Goal: Information Seeking & Learning: Find specific fact

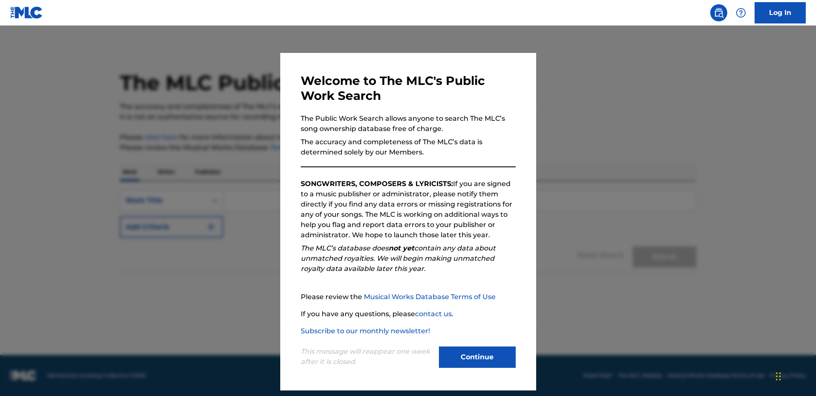
click at [587, 191] on div at bounding box center [408, 224] width 816 height 396
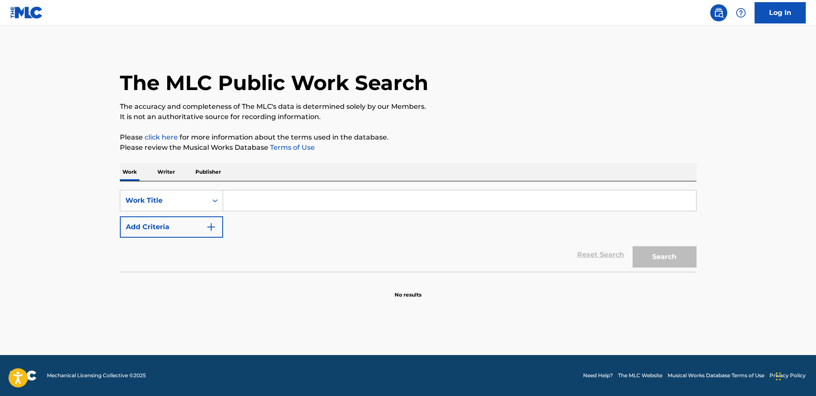
click at [572, 192] on input "Search Form" at bounding box center [459, 200] width 473 height 20
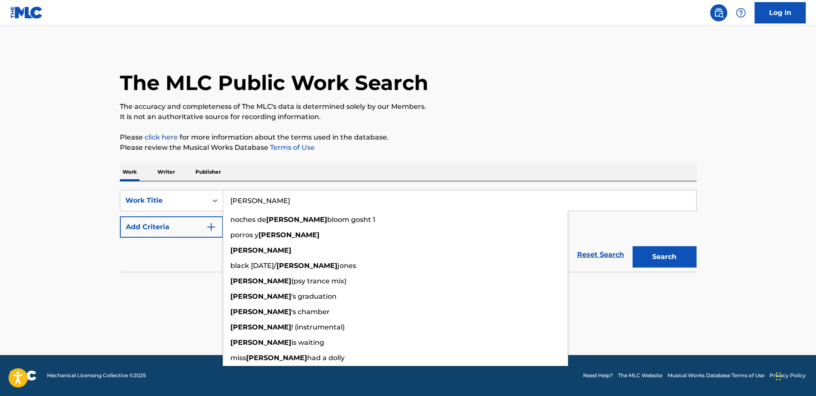
type input "[PERSON_NAME]"
click at [184, 228] on button "Add Criteria" at bounding box center [171, 226] width 103 height 21
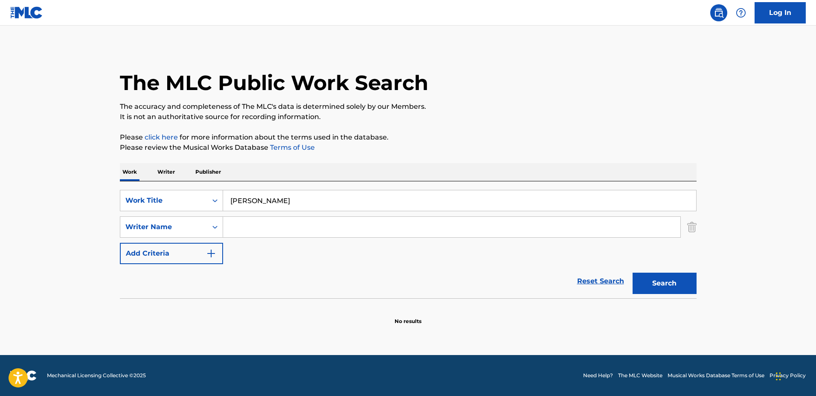
click at [274, 228] on input "Search Form" at bounding box center [452, 227] width 458 height 20
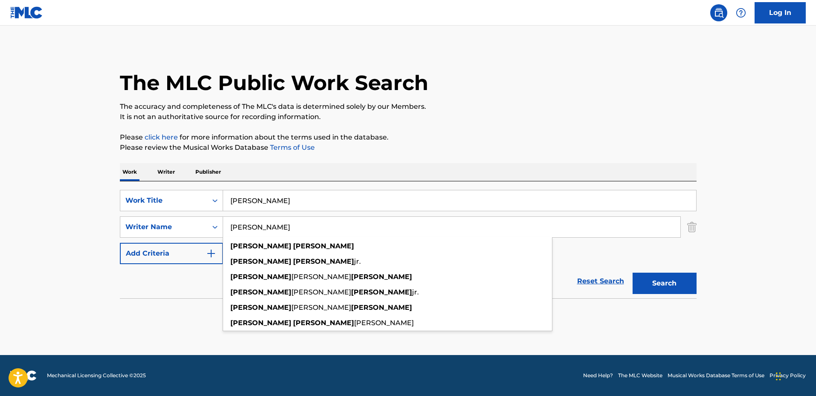
type input "[PERSON_NAME]"
click at [633, 273] on button "Search" at bounding box center [665, 283] width 64 height 21
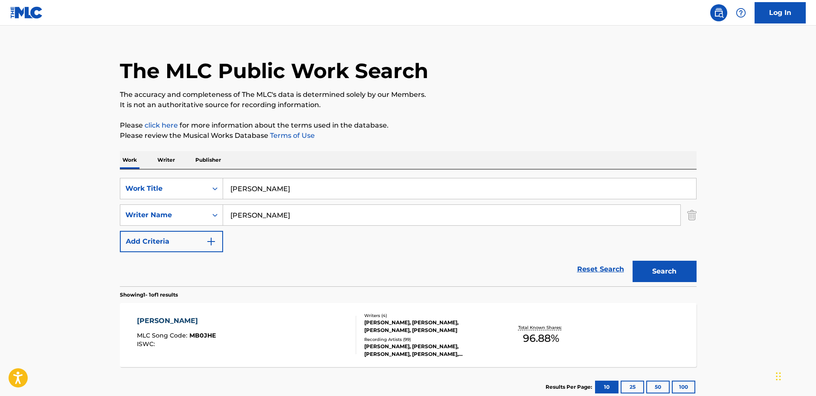
scroll to position [15, 0]
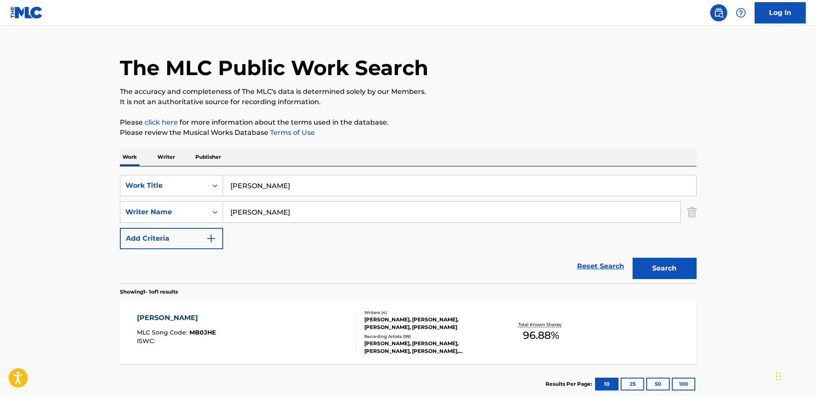
click at [498, 312] on div "[PERSON_NAME] MLC Song Code : MB0JHE ISWC : Writers ( 4 ) [PERSON_NAME], [PERSO…" at bounding box center [408, 332] width 577 height 64
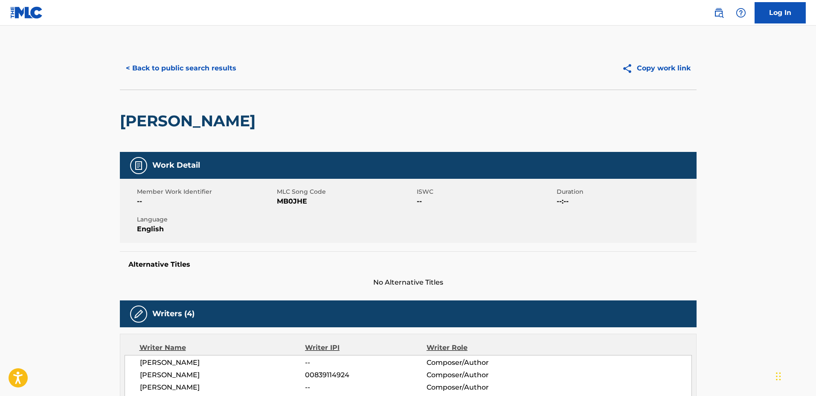
click at [194, 58] on button "< Back to public search results" at bounding box center [181, 68] width 122 height 21
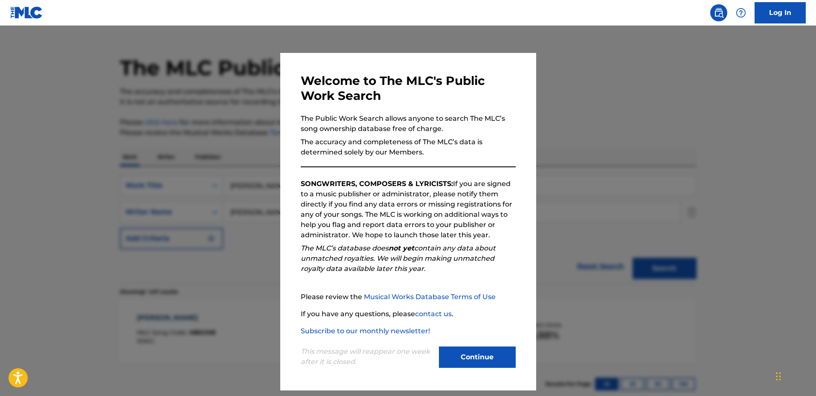
click at [228, 143] on div at bounding box center [408, 224] width 816 height 396
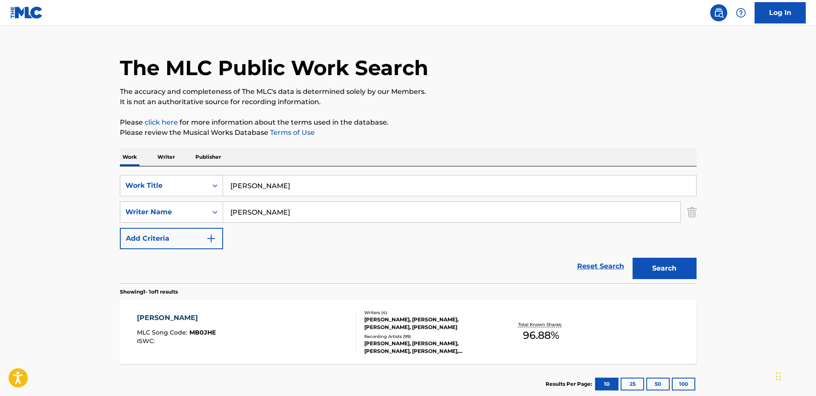
click at [338, 222] on div "[PERSON_NAME]" at bounding box center [452, 212] width 458 height 20
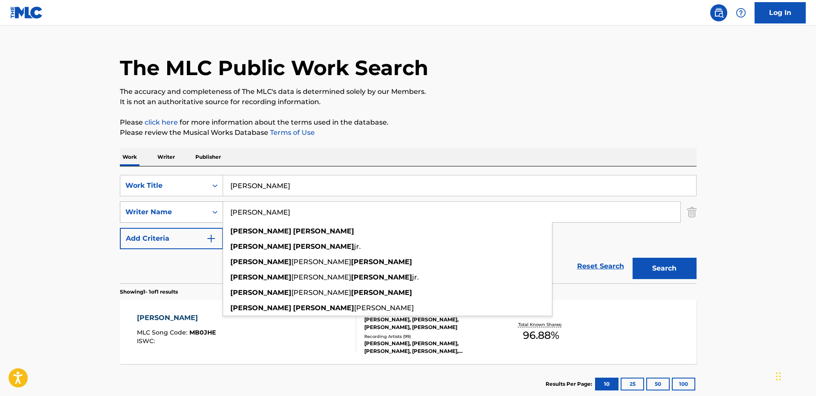
drag, startPoint x: 351, startPoint y: 218, endPoint x: 190, endPoint y: 217, distance: 160.5
click at [184, 219] on div "SearchWithCriteriafa0b76e2-95da-4513-a350-0f51a2f559d9 Writer Name [PERSON_NAME…" at bounding box center [408, 211] width 577 height 21
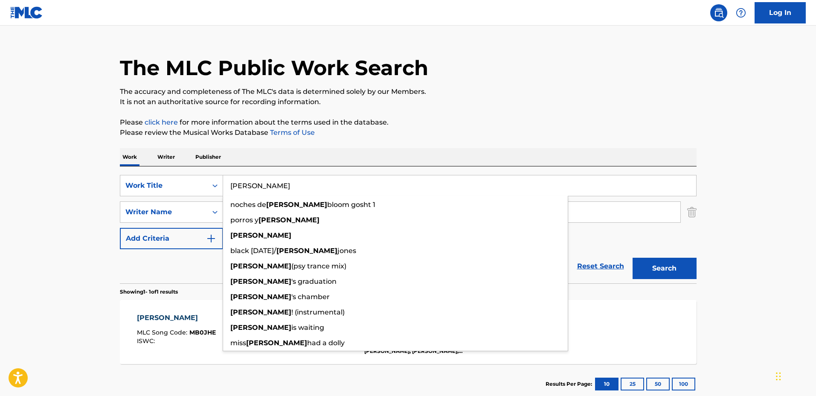
click at [300, 189] on input "[PERSON_NAME]" at bounding box center [459, 185] width 473 height 20
drag, startPoint x: 303, startPoint y: 186, endPoint x: 184, endPoint y: 175, distance: 119.1
click at [187, 176] on div "SearchWithCriteria26109397-3f21-4010-8a2e-9ef2b39f04e7 Work Title [PERSON_NAME]…" at bounding box center [408, 185] width 577 height 21
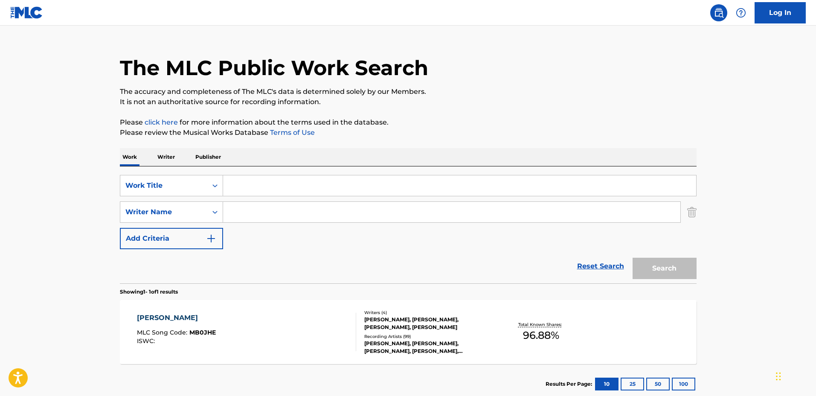
click at [68, 192] on main "The MLC Public Work Search The accuracy and completeness of The MLC's data is d…" at bounding box center [408, 210] width 816 height 398
click at [355, 179] on input "Search Form" at bounding box center [459, 185] width 473 height 20
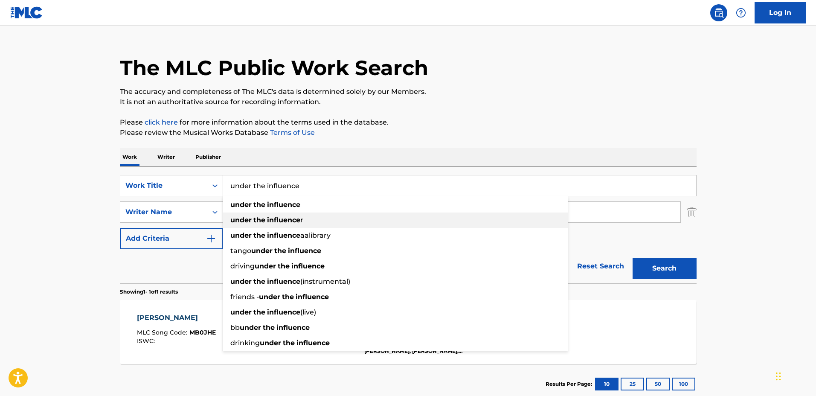
click at [239, 213] on div "under the influence r" at bounding box center [395, 220] width 345 height 15
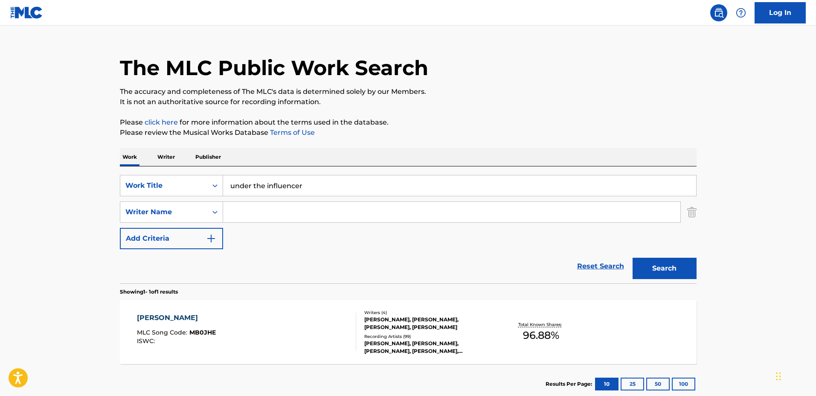
click at [249, 214] on input "Search Form" at bounding box center [452, 212] width 458 height 20
click at [331, 188] on input "under the influencer" at bounding box center [459, 185] width 473 height 20
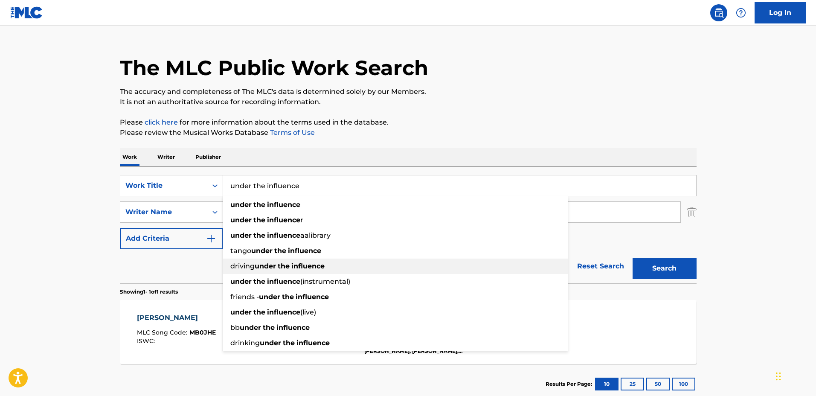
type input "under the influence"
click at [211, 275] on div "Reset Search Search" at bounding box center [408, 266] width 577 height 34
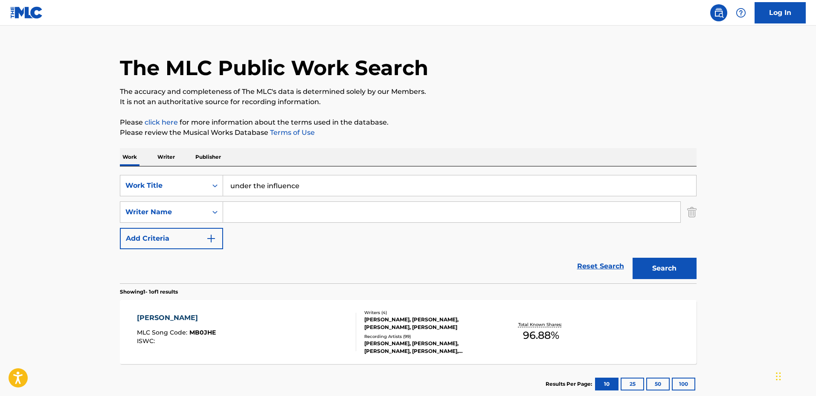
click at [259, 226] on div "SearchWithCriteria26109397-3f21-4010-8a2e-9ef2b39f04e7 Work Title under the inf…" at bounding box center [408, 212] width 577 height 74
click at [260, 221] on input "Search Form" at bounding box center [452, 212] width 458 height 20
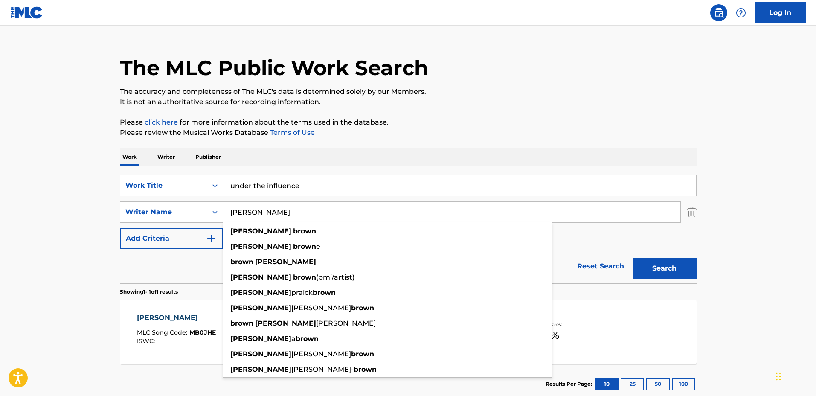
type input "[PERSON_NAME]"
click at [633, 258] on button "Search" at bounding box center [665, 268] width 64 height 21
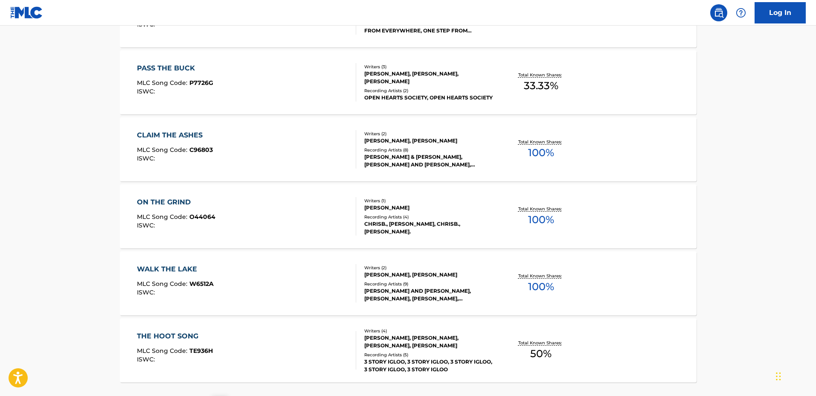
scroll to position [602, 0]
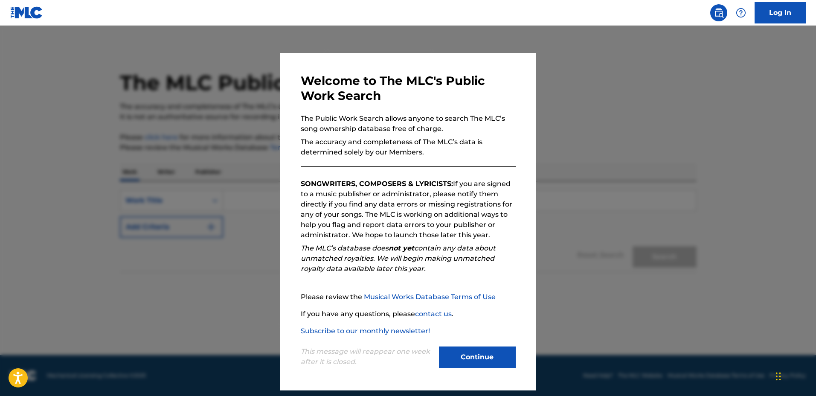
drag, startPoint x: 602, startPoint y: 119, endPoint x: 516, endPoint y: 188, distance: 110.5
click at [601, 120] on div at bounding box center [408, 224] width 816 height 396
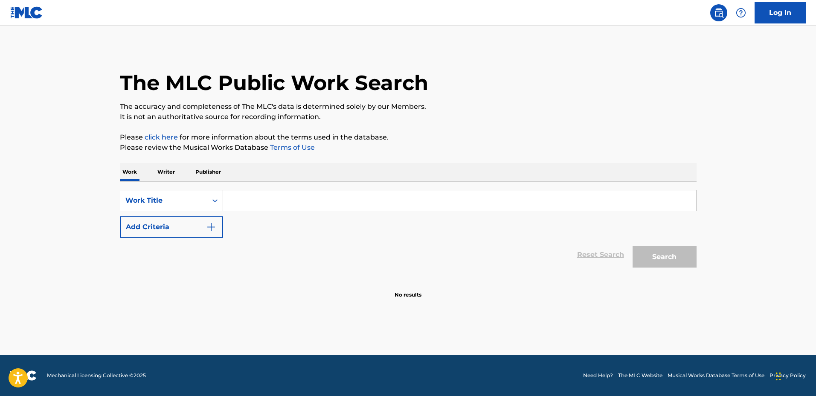
click at [511, 201] on input "Search Form" at bounding box center [459, 200] width 473 height 20
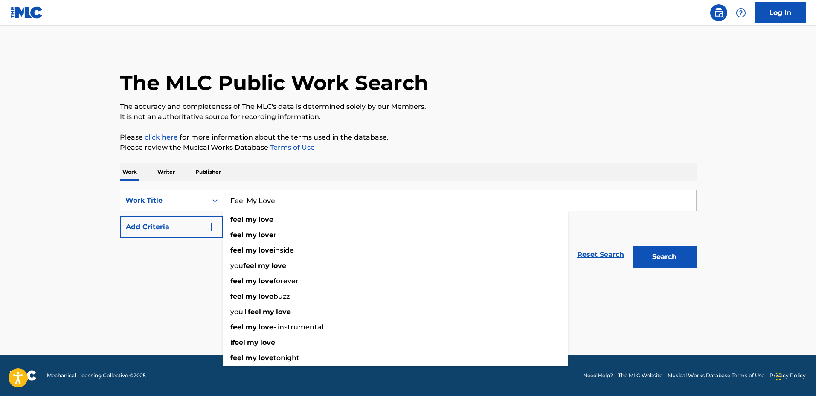
type input "Feel My Love"
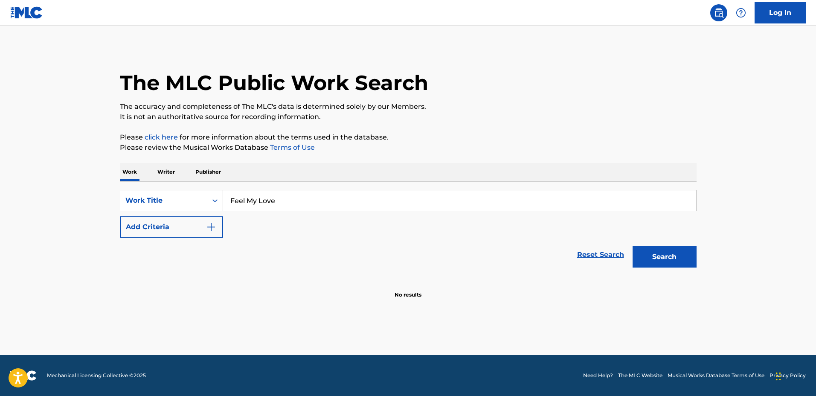
click at [168, 233] on button "Add Criteria" at bounding box center [171, 226] width 103 height 21
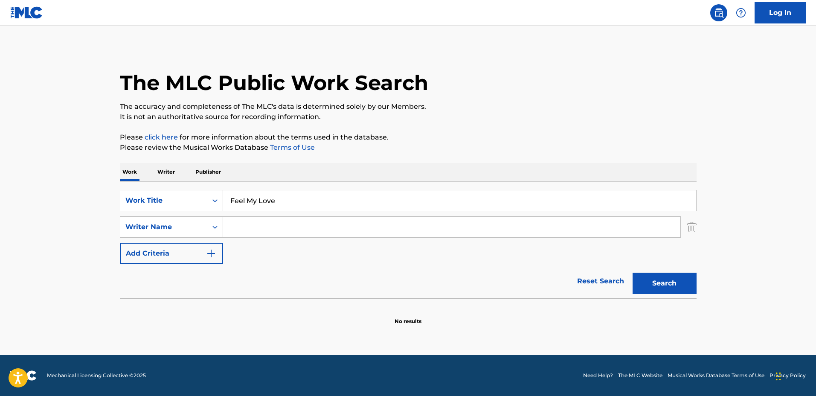
click at [251, 230] on input "Search Form" at bounding box center [452, 227] width 458 height 20
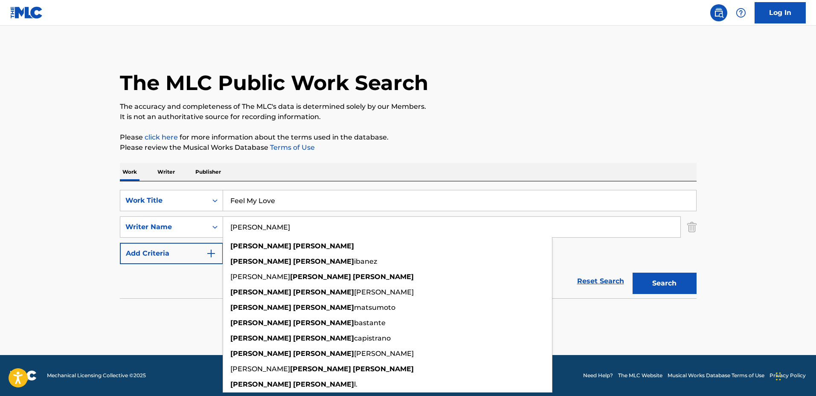
type input "Leonardo Garcia"
click at [633, 273] on button "Search" at bounding box center [665, 283] width 64 height 21
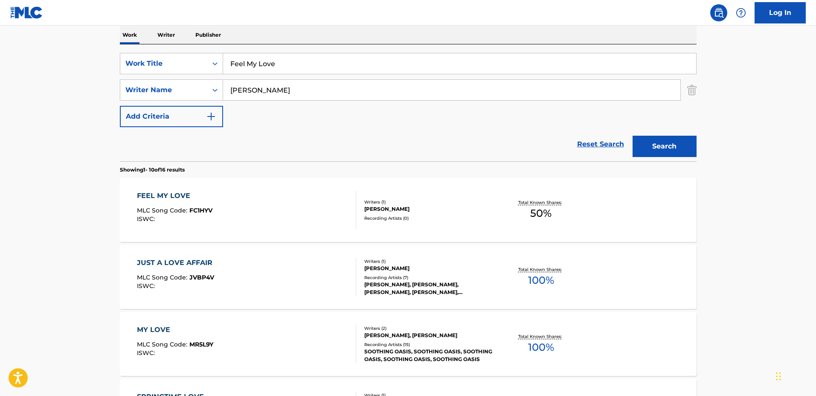
scroll to position [160, 0]
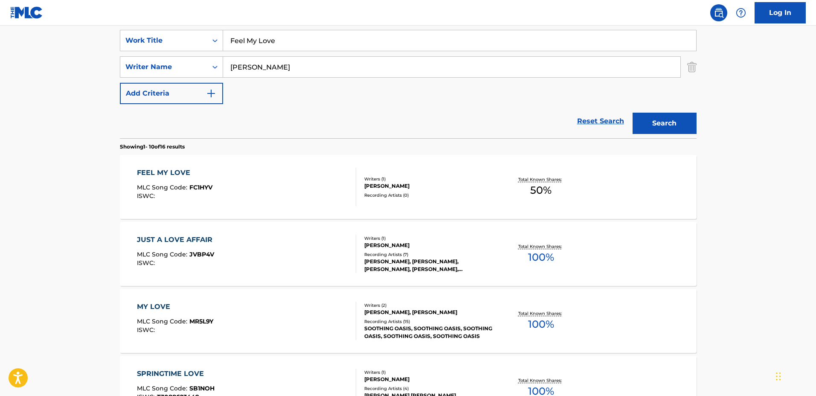
click at [452, 195] on div "Recording Artists ( 0 )" at bounding box center [428, 195] width 129 height 6
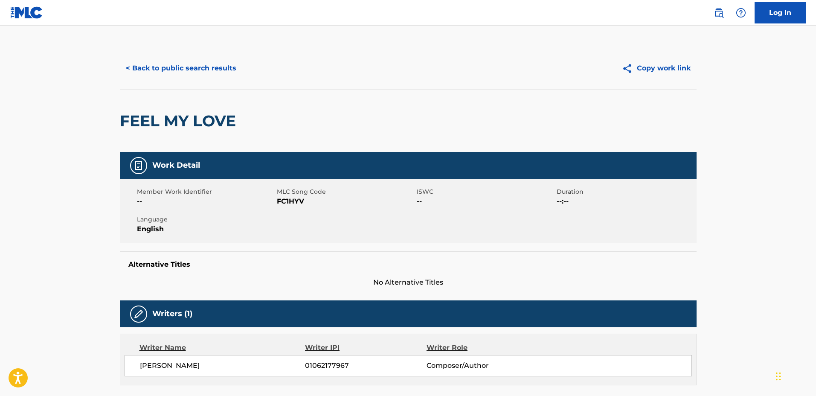
click at [198, 73] on button "< Back to public search results" at bounding box center [181, 68] width 122 height 21
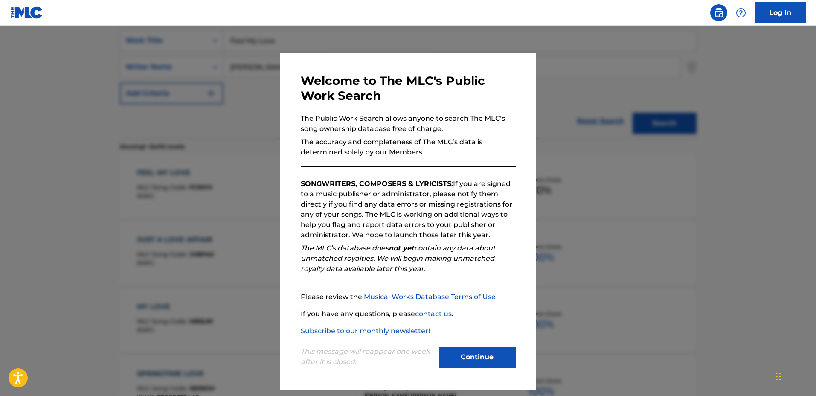
click at [556, 218] on div at bounding box center [408, 224] width 816 height 396
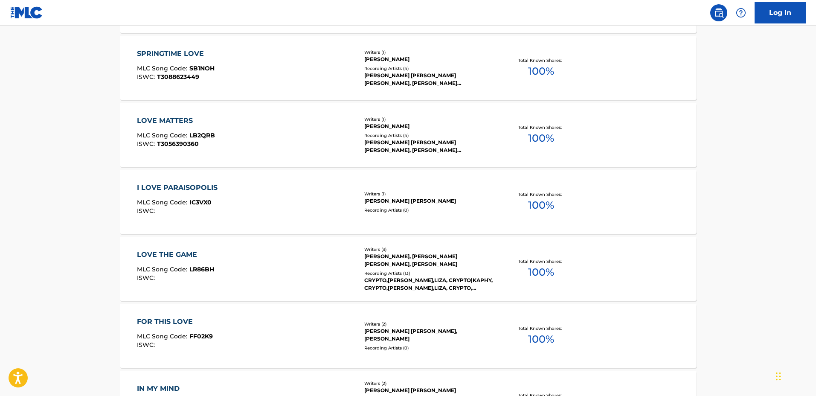
scroll to position [53, 0]
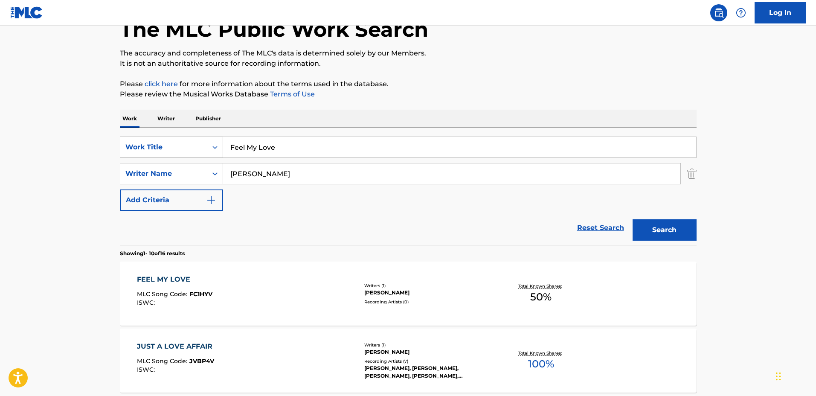
drag, startPoint x: 333, startPoint y: 144, endPoint x: 189, endPoint y: 142, distance: 143.9
click at [190, 142] on div "SearchWithCriteria7de8e80f-9637-4056-9373-79301da28084 Work Title Feel My Love" at bounding box center [408, 147] width 577 height 21
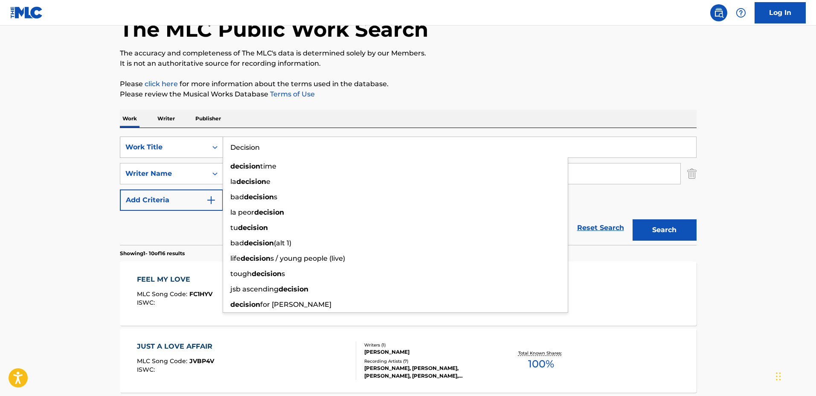
type input "Decision"
click at [633, 219] on button "Search" at bounding box center [665, 229] width 64 height 21
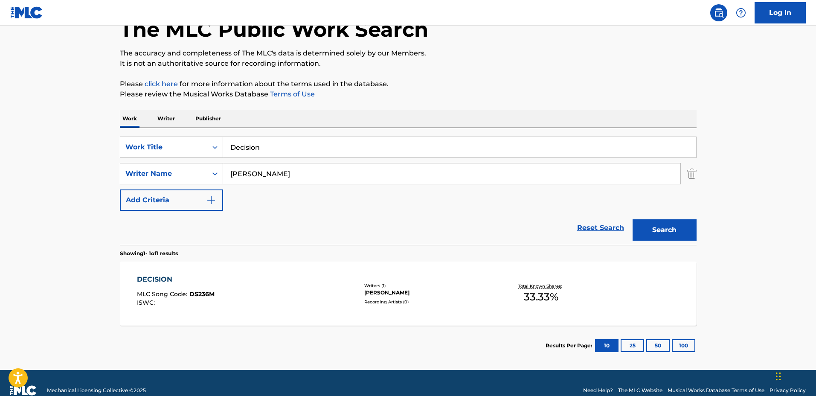
click at [388, 263] on div "DECISION MLC Song Code : DS236M ISWC : Writers ( 1 ) LEONARDO GARCIA LOPEZ Reco…" at bounding box center [408, 294] width 577 height 64
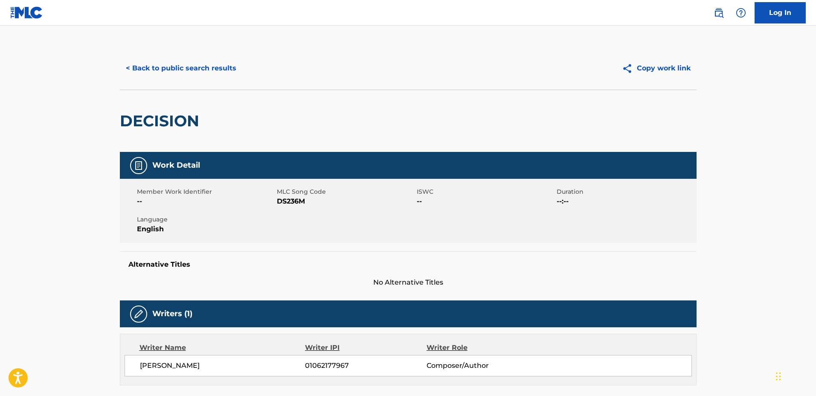
click at [187, 71] on button "< Back to public search results" at bounding box center [181, 68] width 122 height 21
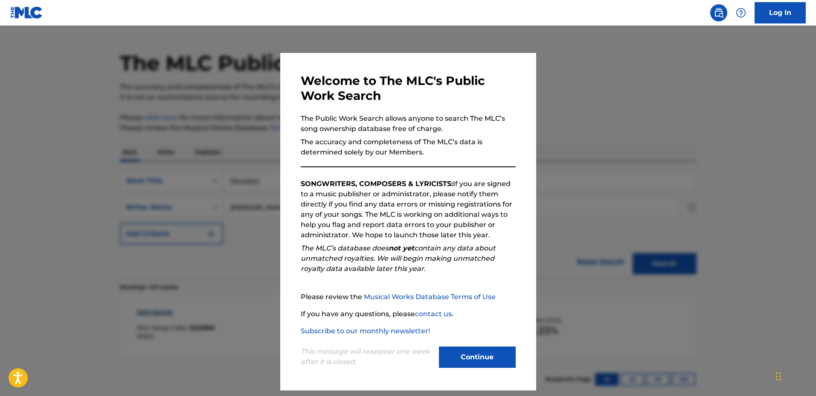
click at [266, 162] on div at bounding box center [408, 224] width 816 height 396
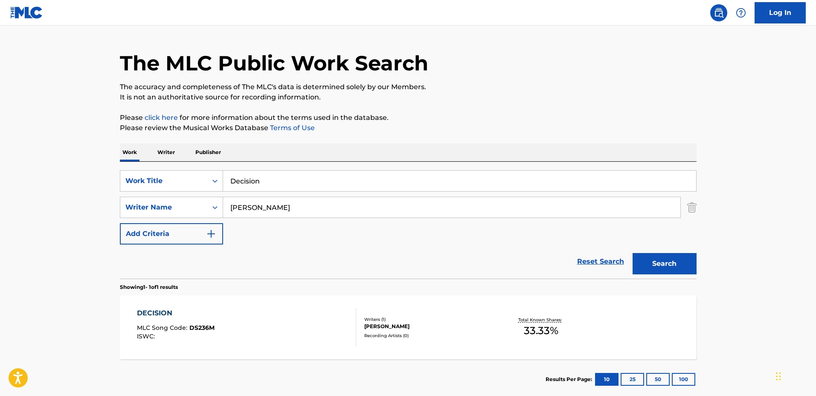
click at [287, 181] on input "Decision" at bounding box center [459, 181] width 473 height 20
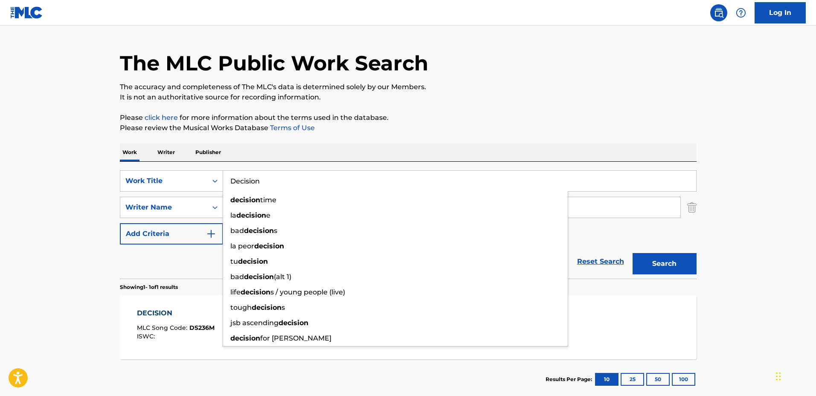
click at [193, 315] on div "DECISION" at bounding box center [176, 313] width 78 height 10
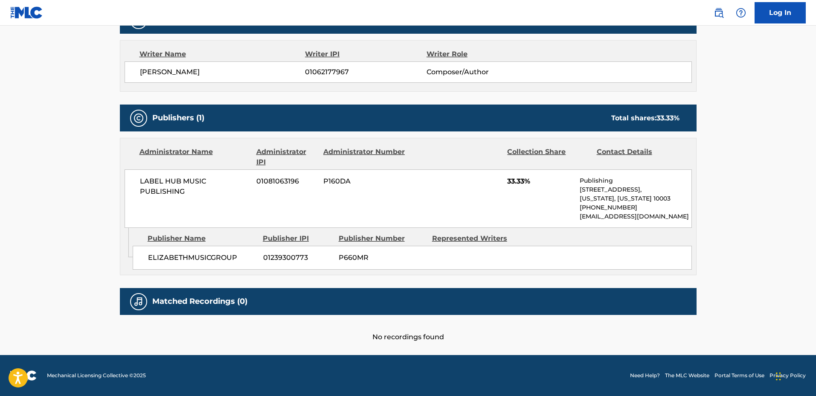
scroll to position [27, 0]
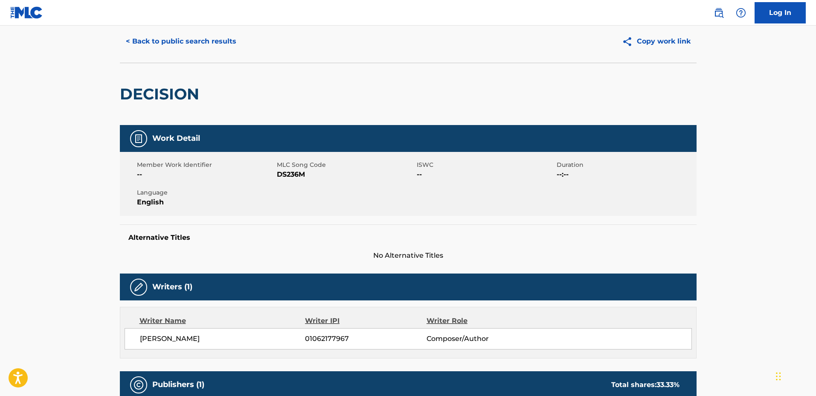
click at [169, 51] on button "< Back to public search results" at bounding box center [181, 41] width 122 height 21
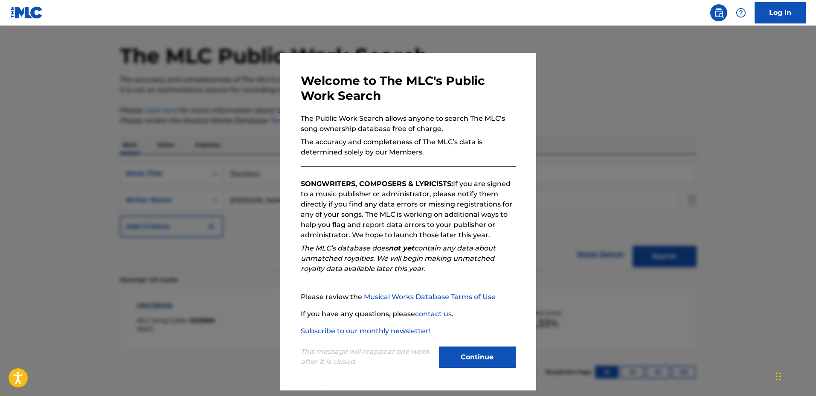
click at [610, 156] on div at bounding box center [408, 224] width 816 height 396
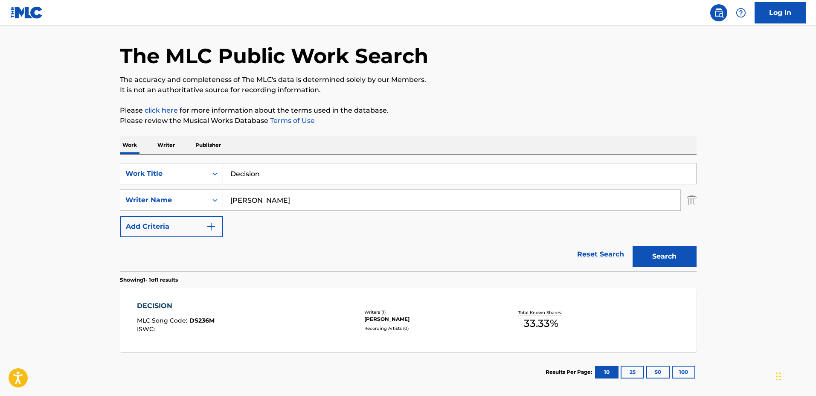
click at [349, 163] on div "Decision" at bounding box center [460, 173] width 474 height 21
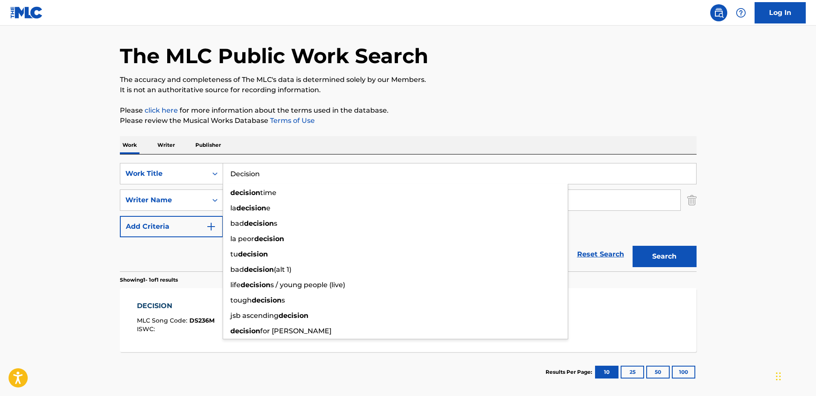
drag, startPoint x: 365, startPoint y: 168, endPoint x: 164, endPoint y: 160, distance: 201.2
click at [164, 160] on div "SearchWithCriteria7de8e80f-9637-4056-9373-79301da28084 Work Title Decision deci…" at bounding box center [408, 213] width 577 height 117
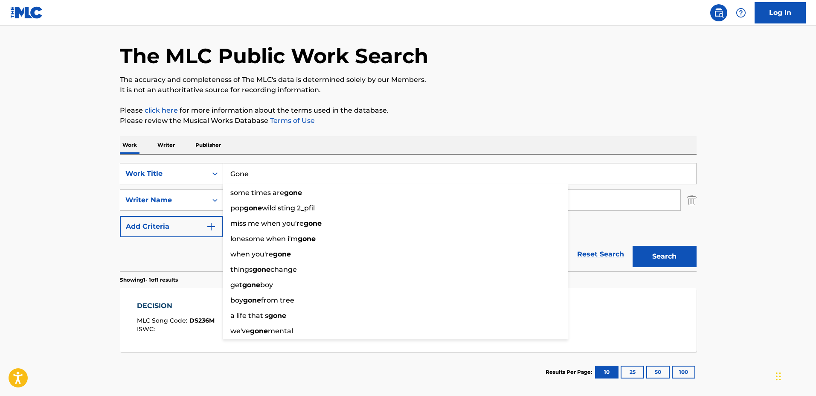
type input "Gone"
click at [633, 246] on button "Search" at bounding box center [665, 256] width 64 height 21
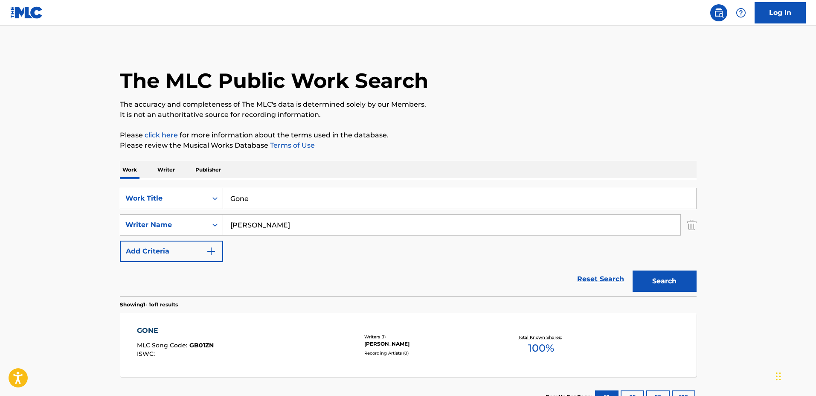
scroll to position [27, 0]
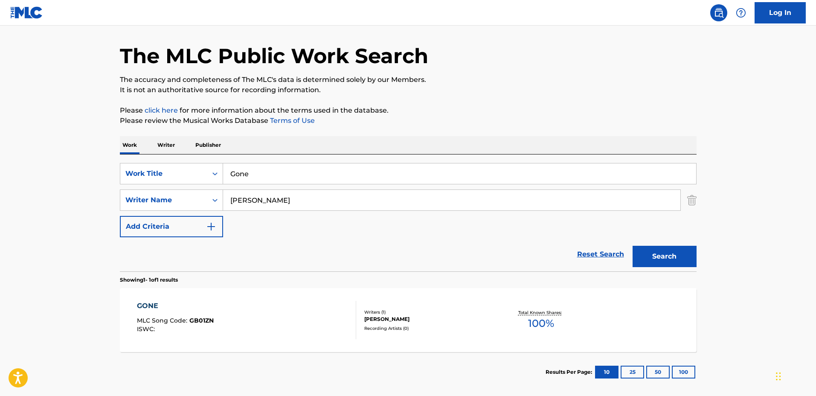
click at [290, 325] on div "GONE MLC Song Code : GB01ZN ISWC :" at bounding box center [246, 320] width 219 height 38
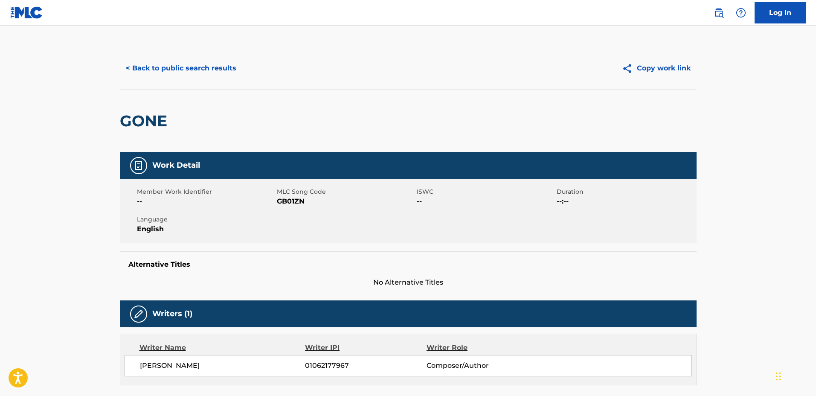
click at [179, 74] on button "< Back to public search results" at bounding box center [181, 68] width 122 height 21
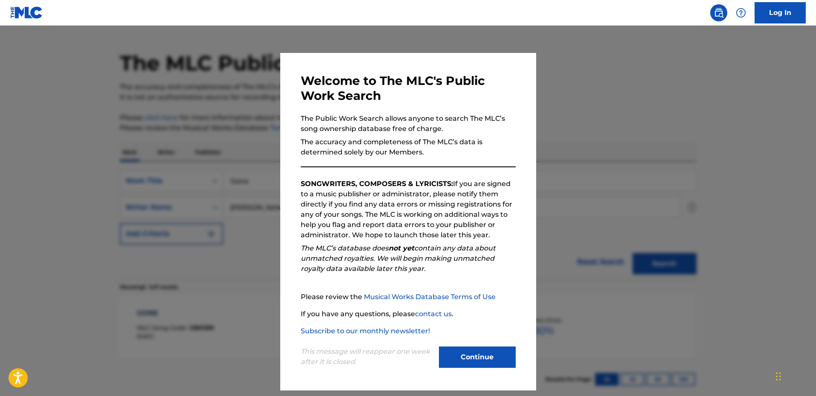
click at [244, 117] on div at bounding box center [408, 224] width 816 height 396
